Goal: Task Accomplishment & Management: Use online tool/utility

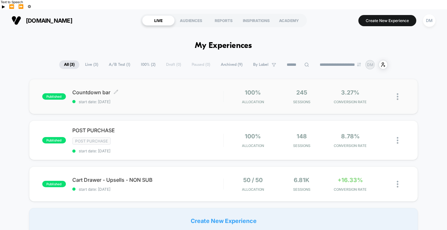
click at [199, 100] on span "start date: [DATE]" at bounding box center [147, 102] width 151 height 5
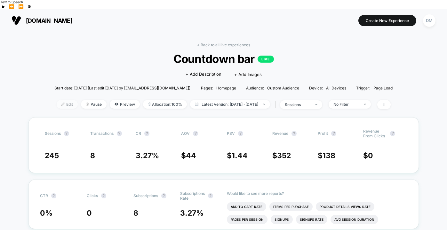
click at [59, 100] on span "Edit" at bounding box center [67, 104] width 21 height 9
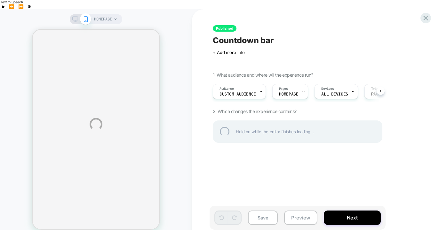
select select "**********"
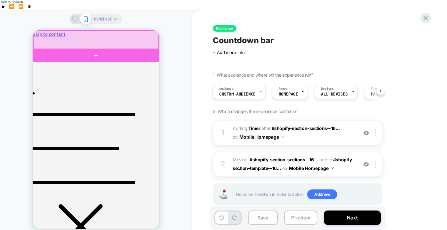
click at [71, 44] on div at bounding box center [95, 39] width 125 height 19
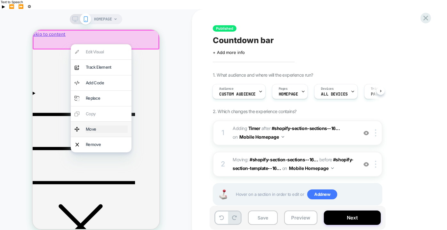
click at [88, 126] on div "Move" at bounding box center [107, 129] width 42 height 7
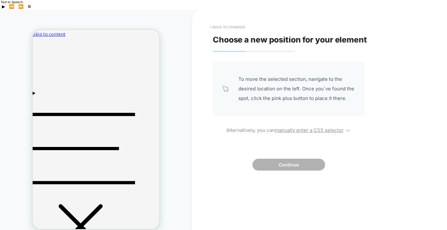
click at [224, 22] on button "< Back to changes" at bounding box center [227, 27] width 42 height 10
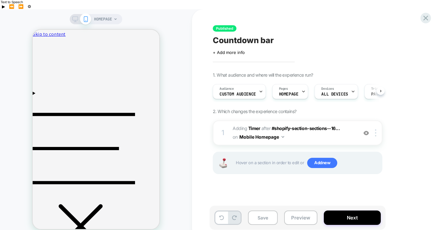
scroll to position [0, 0]
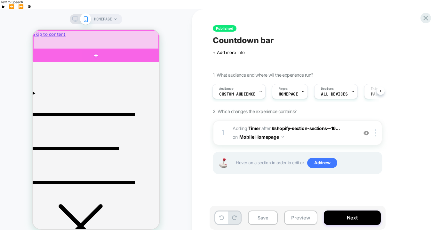
click at [68, 37] on div at bounding box center [95, 39] width 125 height 19
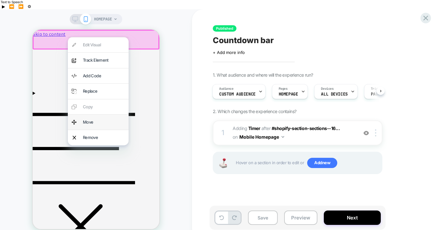
click at [81, 120] on div "Move" at bounding box center [98, 122] width 61 height 15
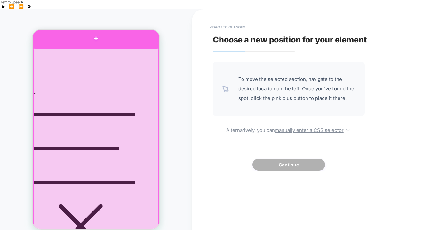
click at [94, 45] on div at bounding box center [96, 38] width 127 height 19
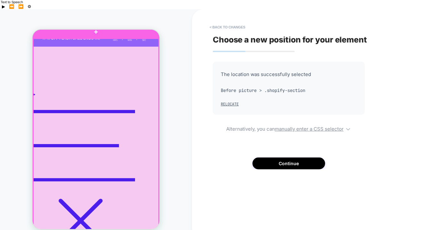
scroll to position [0, 0]
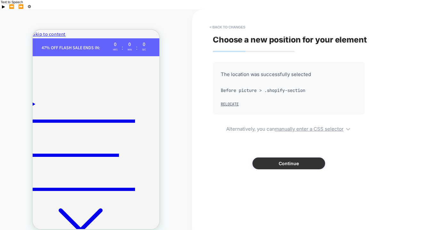
click at [266, 158] on button "Continue" at bounding box center [288, 164] width 73 height 12
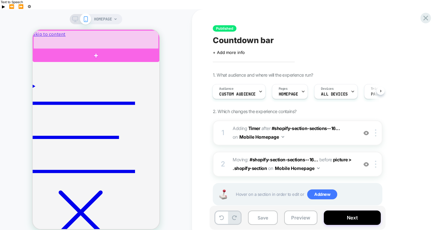
click at [68, 35] on div at bounding box center [95, 39] width 125 height 19
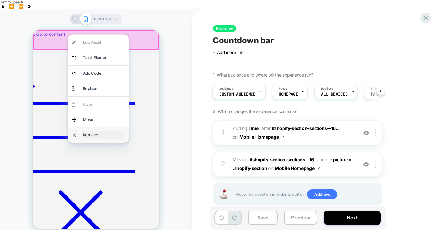
click at [86, 132] on div "Remove" at bounding box center [104, 135] width 42 height 7
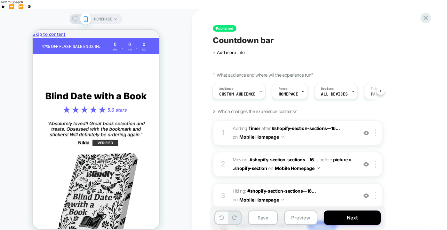
click at [221, 212] on button at bounding box center [221, 218] width 12 height 12
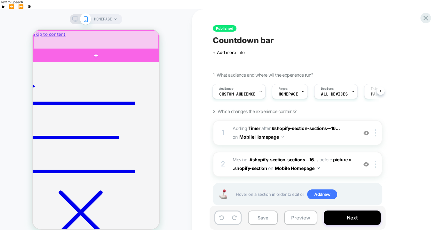
click at [68, 38] on div at bounding box center [95, 39] width 125 height 19
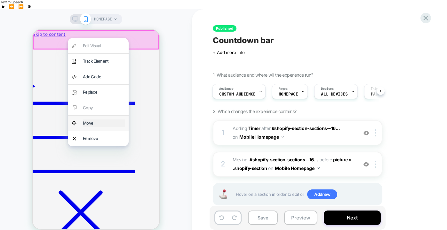
click at [83, 123] on div "Move" at bounding box center [104, 123] width 42 height 7
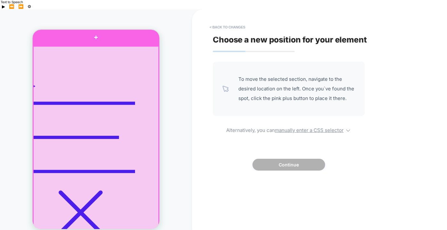
click at [90, 44] on div at bounding box center [96, 37] width 127 height 17
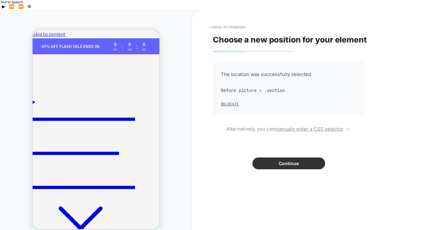
click at [303, 158] on button "Continue" at bounding box center [288, 164] width 73 height 12
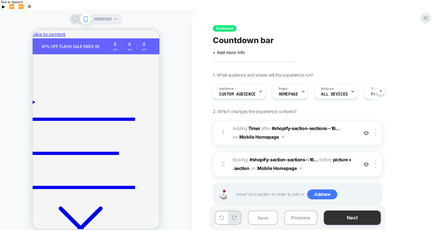
click at [356, 211] on button "Next" at bounding box center [352, 218] width 57 height 14
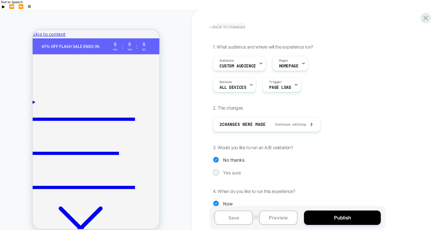
scroll to position [31, 0]
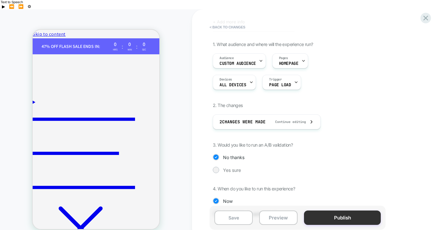
click at [334, 211] on button "Publish" at bounding box center [342, 218] width 77 height 14
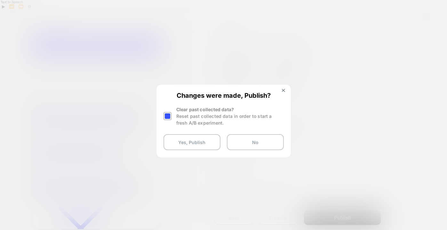
click at [166, 115] on div at bounding box center [168, 116] width 8 height 8
click at [177, 142] on button "Yes, Publish" at bounding box center [192, 142] width 57 height 16
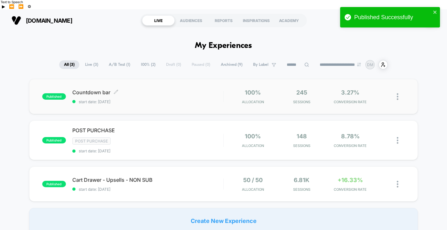
click at [167, 100] on span "start date: [DATE]" at bounding box center [147, 102] width 151 height 5
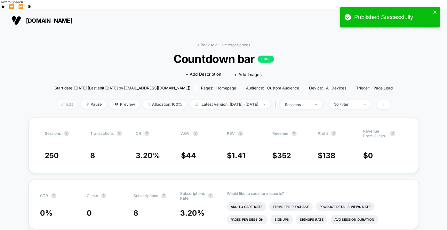
click at [57, 100] on span "Edit" at bounding box center [67, 104] width 21 height 9
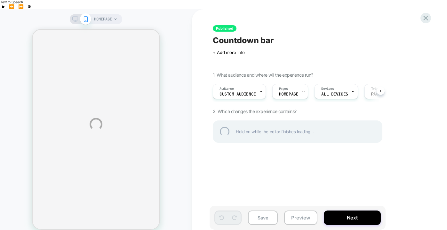
select select "**********"
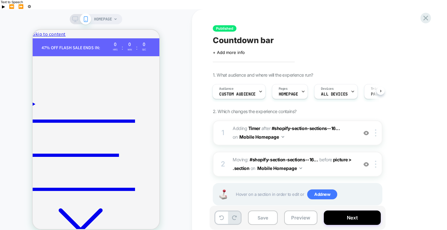
click at [111, 14] on span "HOMEPAGE" at bounding box center [103, 19] width 18 height 10
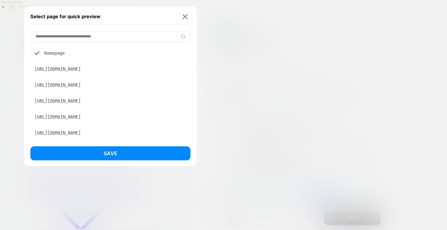
click at [106, 75] on div "[URL][DOMAIN_NAME]" at bounding box center [110, 69] width 160 height 12
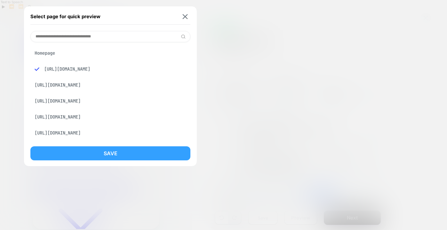
click at [103, 155] on button "Save" at bounding box center [110, 154] width 160 height 14
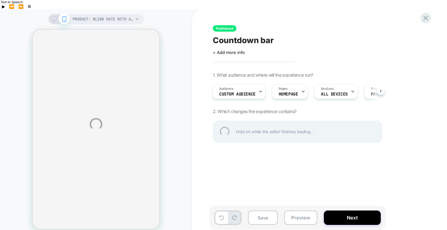
select select "**********"
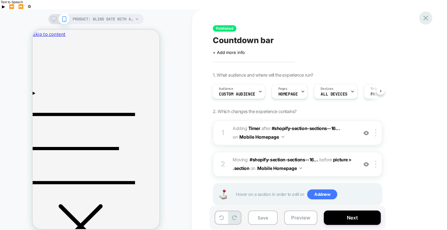
click at [425, 15] on icon at bounding box center [425, 18] width 9 height 9
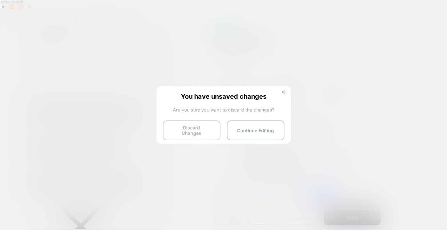
click at [198, 131] on button "Discard Changes" at bounding box center [192, 131] width 58 height 20
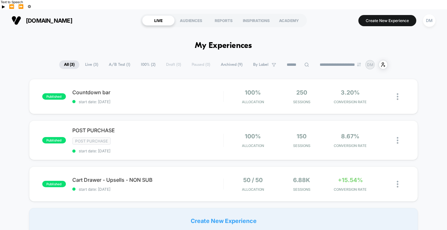
click at [195, 89] on div "Countdown bar Click to edit experience details Click to edit experience details…" at bounding box center [147, 96] width 151 height 15
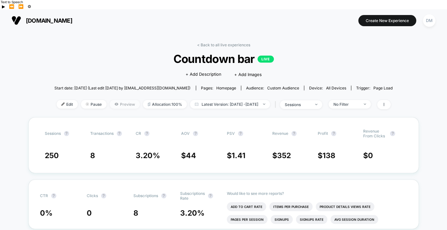
click at [115, 100] on span "Preview" at bounding box center [125, 104] width 30 height 9
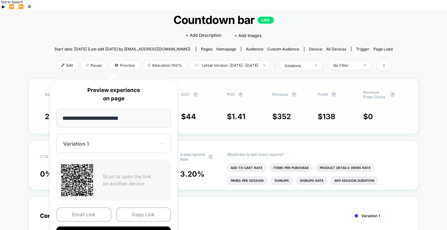
scroll to position [52, 0]
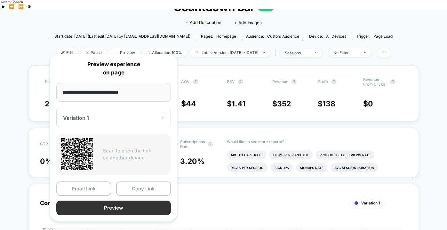
click at [116, 209] on button "Preview" at bounding box center [113, 208] width 115 height 14
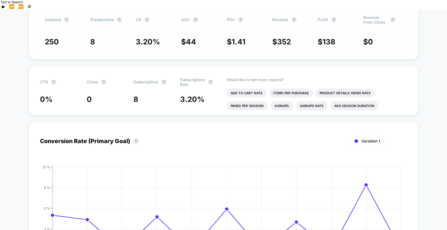
scroll to position [0, 0]
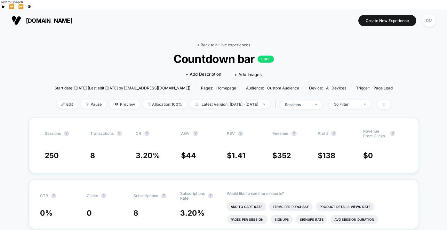
click at [208, 43] on link "< Back to all live experiences" at bounding box center [223, 45] width 53 height 5
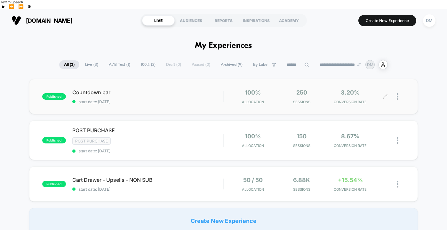
click at [396, 91] on div at bounding box center [396, 96] width 20 height 15
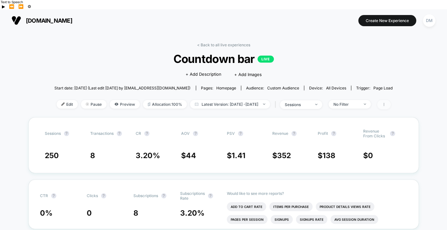
click at [386, 103] on icon at bounding box center [384, 105] width 4 height 4
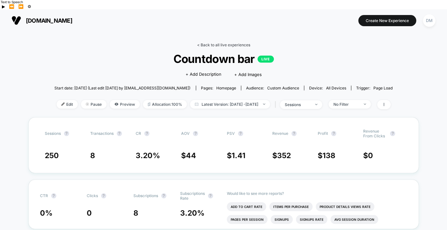
click at [220, 43] on link "< Back to all live experiences" at bounding box center [223, 45] width 53 height 5
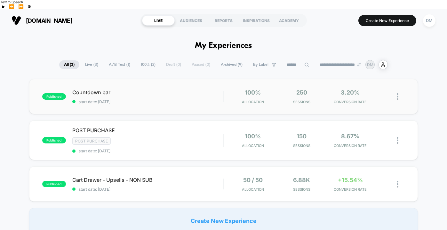
click at [398, 93] on img at bounding box center [398, 96] width 2 height 7
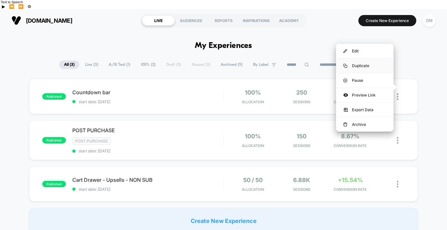
click at [371, 63] on div "Duplicate" at bounding box center [365, 66] width 58 height 14
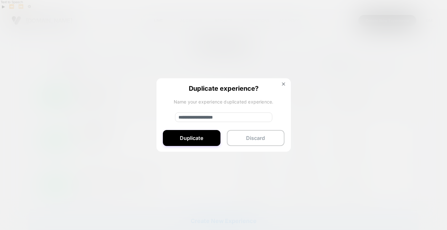
drag, startPoint x: 201, startPoint y: 117, endPoint x: 172, endPoint y: 116, distance: 28.8
click at [172, 116] on div "**********" at bounding box center [223, 115] width 134 height 74
click at [222, 118] on input "**********" at bounding box center [223, 118] width 97 height 10
type input "**********"
click at [205, 136] on button "Duplicate" at bounding box center [192, 138] width 58 height 16
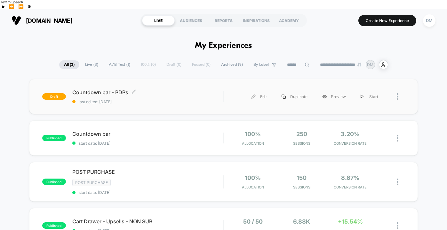
click at [205, 100] on span "last edited: [DATE]" at bounding box center [147, 102] width 151 height 5
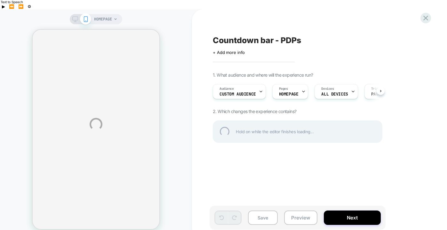
select select "**********"
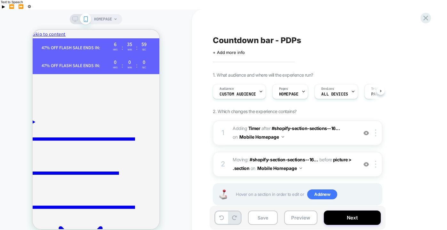
scroll to position [0, 0]
click at [376, 161] on img at bounding box center [375, 164] width 1 height 7
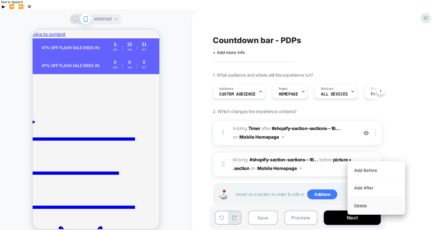
click at [366, 203] on div "Delete" at bounding box center [376, 205] width 57 height 17
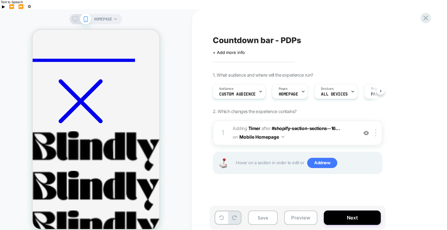
scroll to position [0, 0]
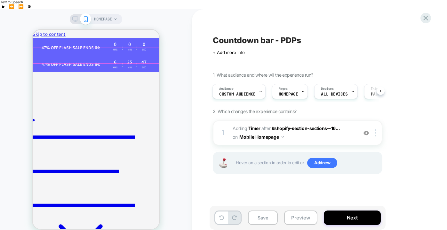
click at [100, 61] on strong "47% OFF Flash sale ends in:﻿" at bounding box center [71, 64] width 59 height 6
click at [375, 130] on img at bounding box center [375, 133] width 1 height 7
click at [398, 123] on div "1. What audience and where will the experience run? Audience Custom Audience Pa…" at bounding box center [330, 131] width 234 height 118
click at [264, 132] on button "Mobile Homepage" at bounding box center [261, 136] width 45 height 9
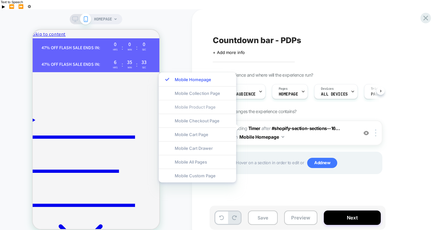
click at [209, 109] on div "Mobile Product Page" at bounding box center [197, 107] width 77 height 14
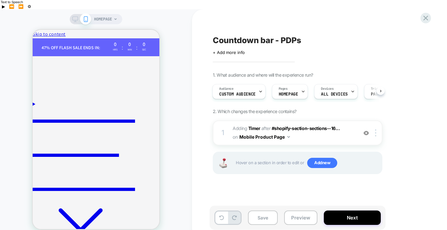
click at [115, 17] on icon at bounding box center [116, 19] width 4 height 4
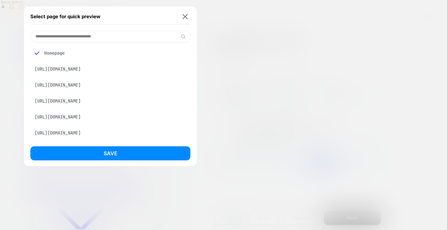
click at [94, 71] on div "[URL][DOMAIN_NAME]" at bounding box center [110, 69] width 160 height 12
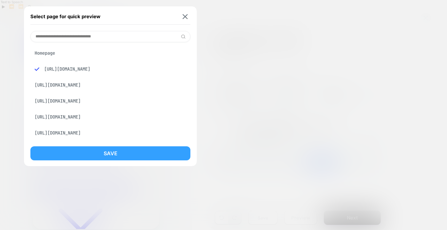
click at [123, 153] on button "Save" at bounding box center [110, 154] width 160 height 14
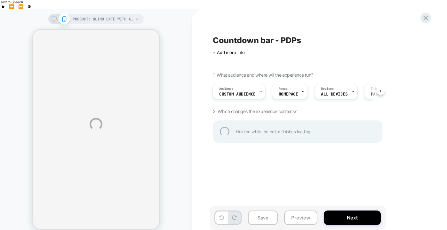
select select "**********"
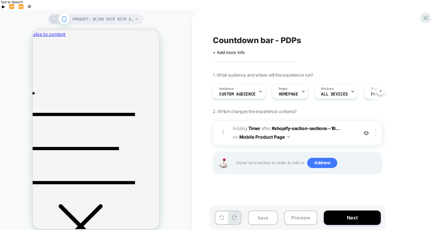
scroll to position [0, 1]
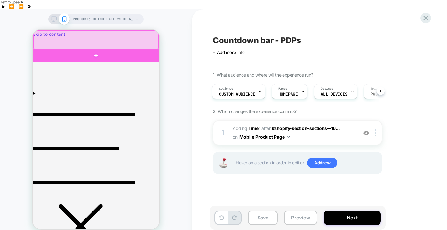
click at [121, 38] on div at bounding box center [95, 39] width 125 height 19
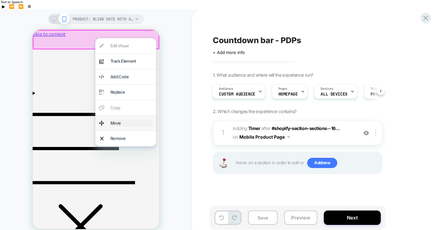
click at [115, 122] on div "Move" at bounding box center [131, 123] width 42 height 7
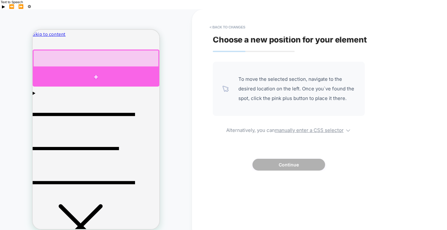
click at [108, 74] on div at bounding box center [96, 77] width 127 height 19
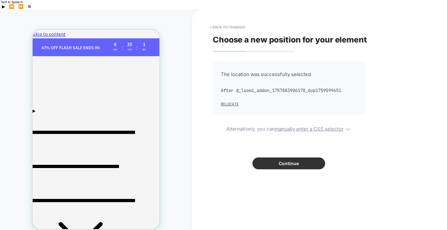
click at [276, 158] on button "Continue" at bounding box center [288, 164] width 73 height 12
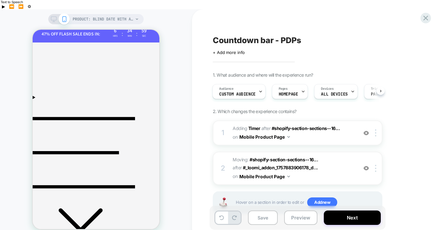
scroll to position [0, 0]
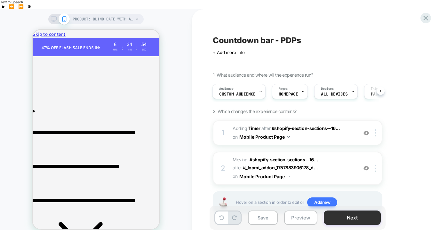
click at [349, 211] on button "Next" at bounding box center [352, 218] width 57 height 14
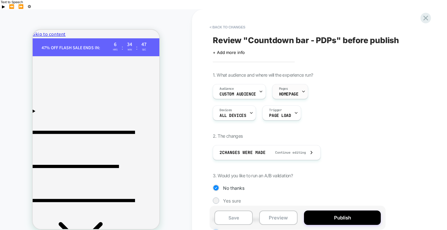
click at [295, 92] on span "HOMEPAGE" at bounding box center [289, 94] width 20 height 4
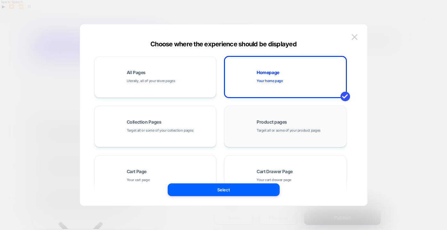
click at [248, 121] on div "Product pages Target all or some of your product pages" at bounding box center [285, 126] width 115 height 35
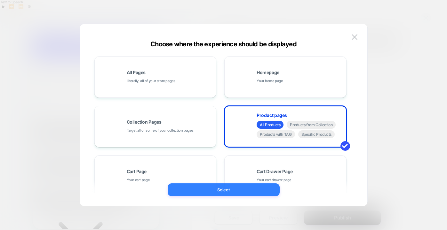
click at [233, 187] on button "Select" at bounding box center [224, 190] width 112 height 13
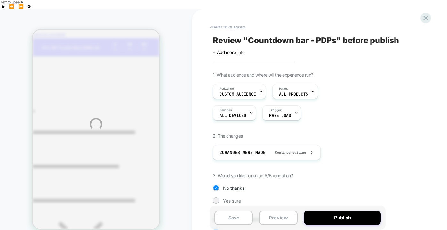
click at [246, 102] on div "PRODUCT: Blind Date with a Romance Book [subscription] PRODUCT: Blind Date with…" at bounding box center [223, 124] width 447 height 230
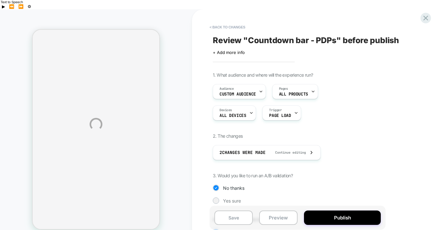
select select "**********"
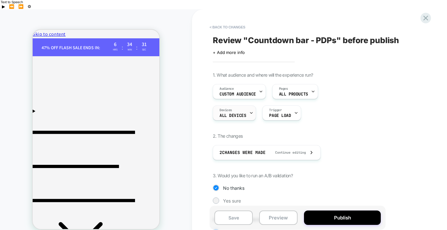
click at [243, 114] on span "ALL DEVICES" at bounding box center [232, 116] width 27 height 4
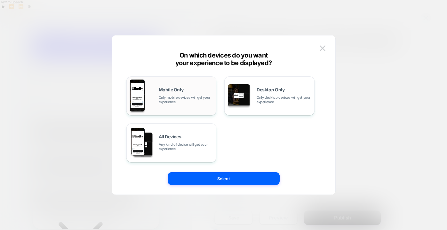
click at [193, 105] on div "Mobile Only Only mobile devices will get your experience" at bounding box center [171, 96] width 83 height 33
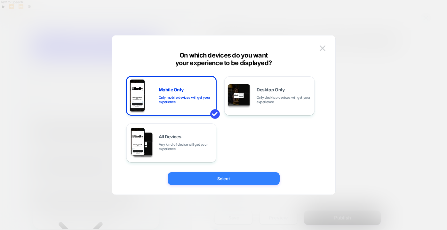
click at [211, 182] on button "Select" at bounding box center [224, 178] width 112 height 13
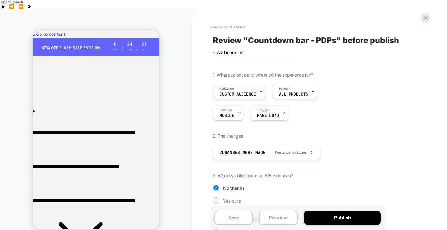
click at [238, 92] on span "Custom Audience" at bounding box center [237, 94] width 36 height 4
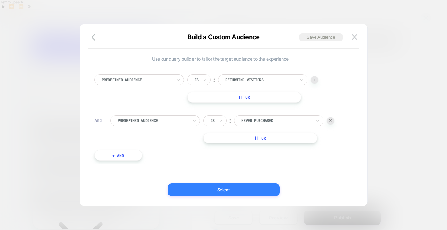
click at [228, 191] on button "Select" at bounding box center [224, 190] width 112 height 13
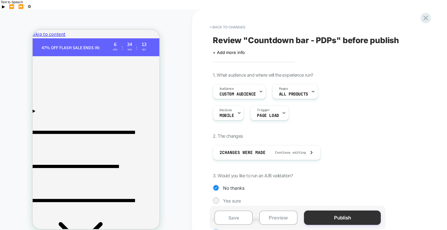
click at [327, 211] on button "Publish" at bounding box center [342, 218] width 77 height 14
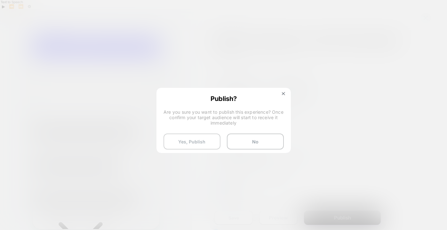
click at [200, 140] on button "Yes, Publish" at bounding box center [192, 142] width 57 height 16
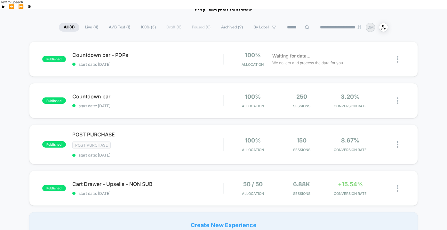
scroll to position [40, 0]
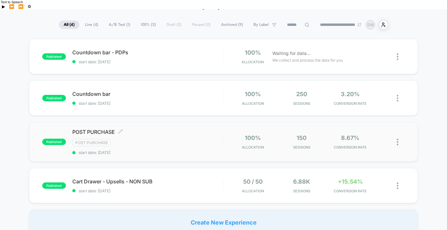
click at [192, 129] on div "POST PURCHASE Click to edit experience details Click to edit experience details…" at bounding box center [147, 142] width 151 height 26
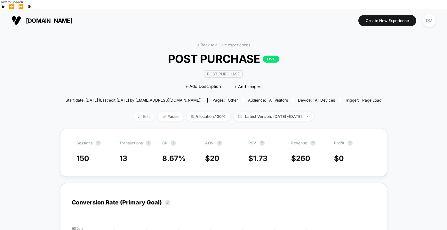
click at [135, 112] on span "Edit" at bounding box center [143, 116] width 21 height 9
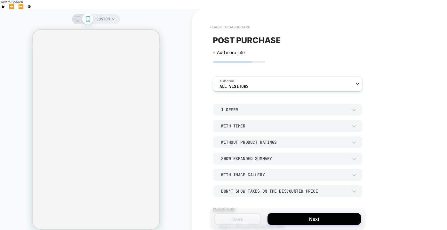
click at [236, 22] on button "< back to dashboard" at bounding box center [229, 27] width 47 height 10
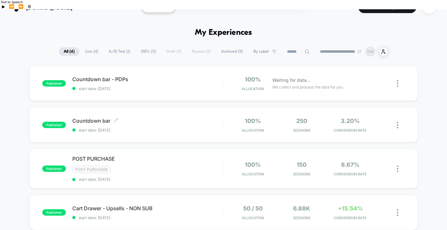
scroll to position [9, 0]
